Goal: Information Seeking & Learning: Learn about a topic

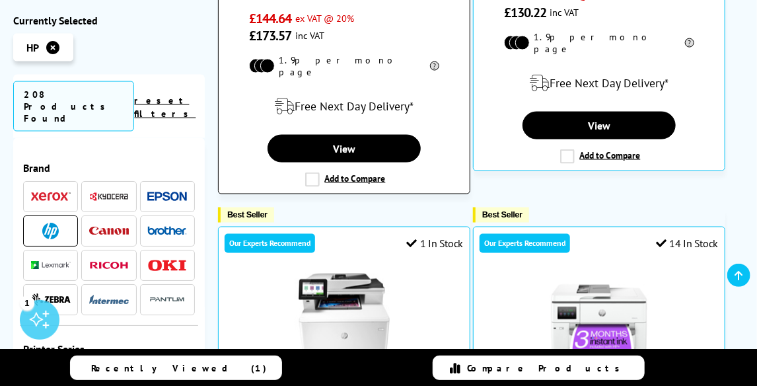
scroll to position [727, 0]
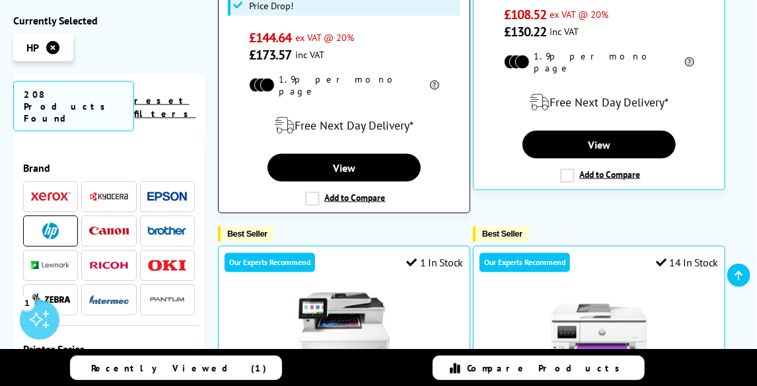
type input "hp11"
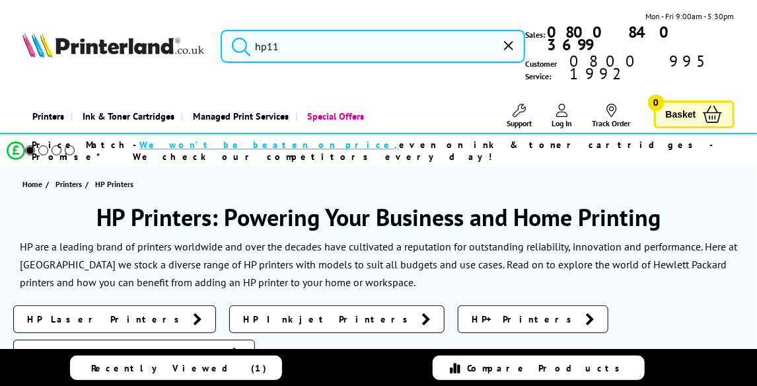
type input "hp"
